Goal: Check status: Check status

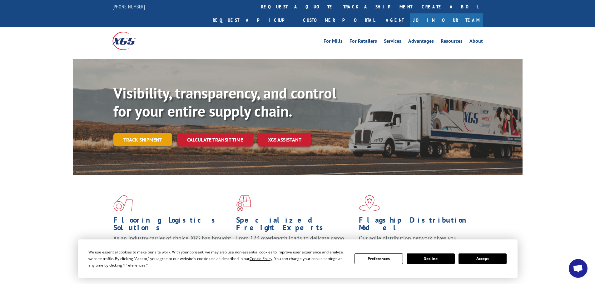
click at [155, 133] on link "Track shipment" at bounding box center [142, 139] width 59 height 13
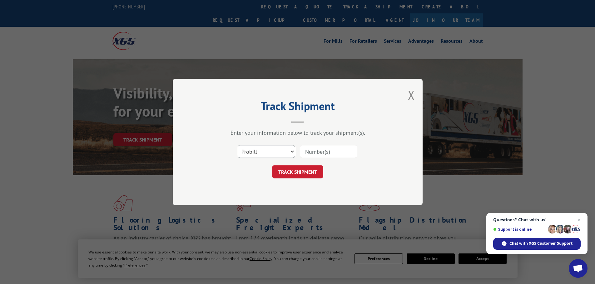
click at [275, 153] on select "Select category... Probill BOL PO" at bounding box center [266, 151] width 57 height 13
select select "po"
click at [238, 145] on select "Select category... Probill BOL PO" at bounding box center [266, 151] width 57 height 13
click at [578, 218] on span "Open chat" at bounding box center [578, 219] width 7 height 7
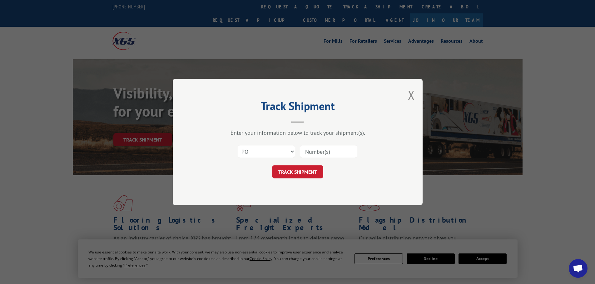
click at [329, 151] on input at bounding box center [328, 151] width 57 height 13
paste input "87536393"
type input "87536393"
click at [303, 173] on button "TRACK SHIPMENT" at bounding box center [297, 171] width 51 height 13
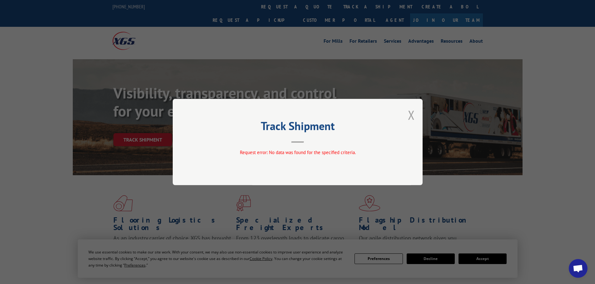
click at [409, 116] on button "Close modal" at bounding box center [411, 115] width 7 height 17
